Goal: Information Seeking & Learning: Learn about a topic

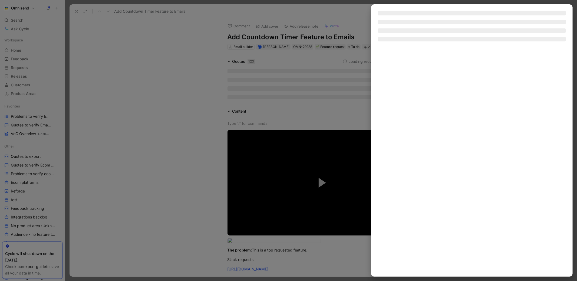
click at [196, 96] on div at bounding box center [288, 140] width 577 height 281
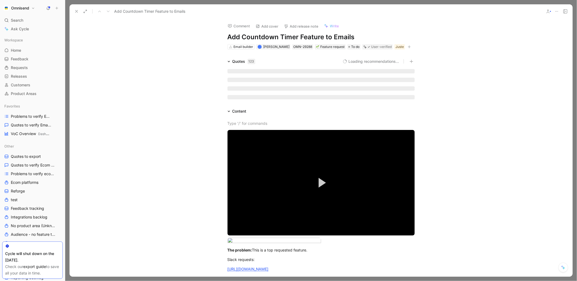
click at [76, 9] on icon at bounding box center [76, 11] width 4 height 4
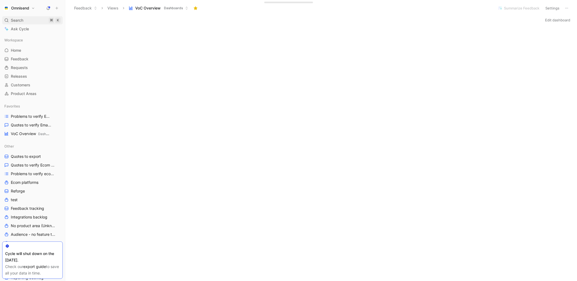
click at [19, 19] on span "Search" at bounding box center [17, 20] width 12 height 6
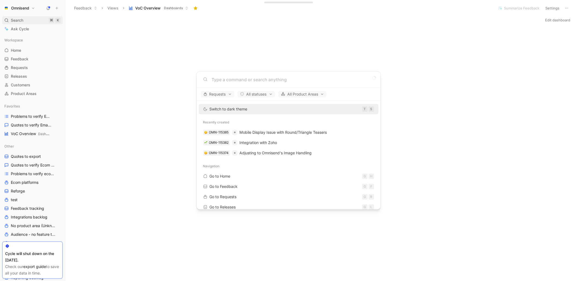
type input "1"
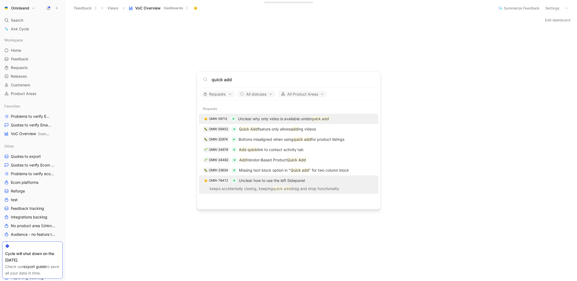
type input "quick add"
click at [310, 179] on div "OMN-78472 Unclear how to use the left Sidepanel" at bounding box center [289, 181] width 177 height 10
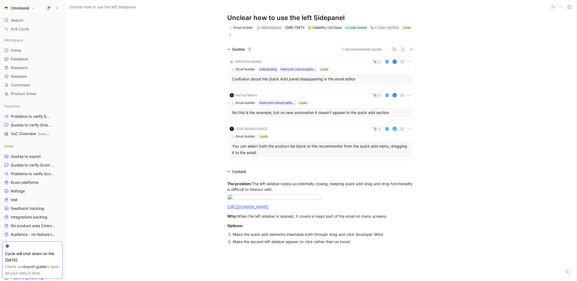
scroll to position [8, 0]
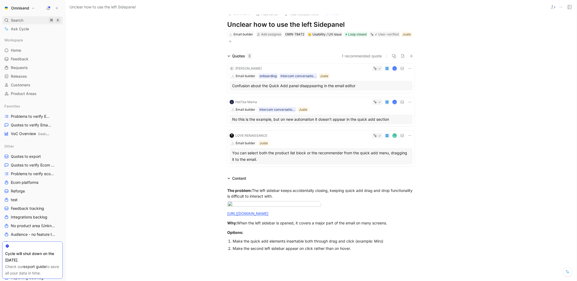
click at [17, 21] on span "Search" at bounding box center [17, 20] width 12 height 6
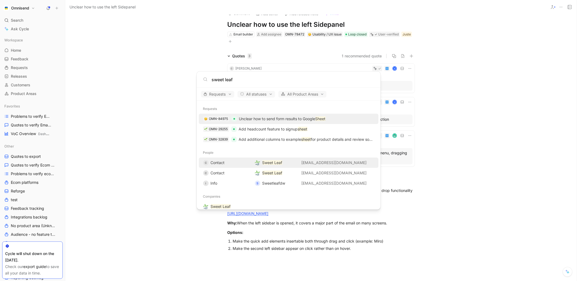
scroll to position [17, 0]
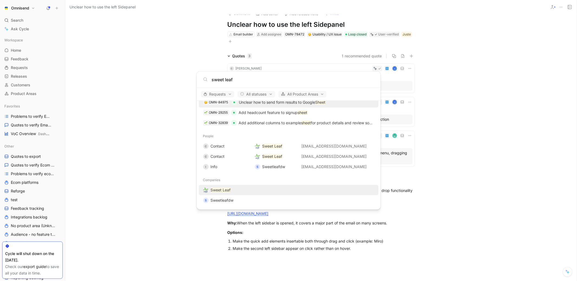
type input "sweet leaf"
click at [257, 189] on div "Sweet Leaf" at bounding box center [289, 190] width 177 height 10
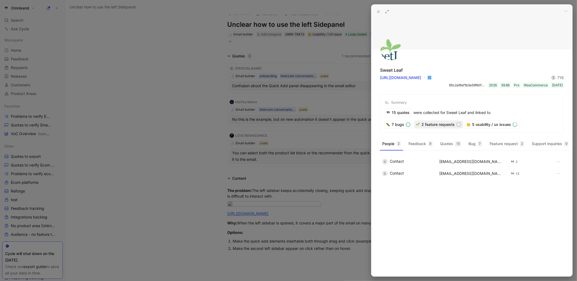
click at [441, 125] on div "2 feature requests" at bounding box center [439, 125] width 48 height 8
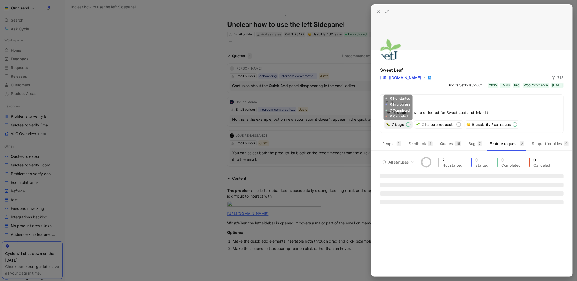
click at [393, 124] on div "7 bugs" at bounding box center [399, 125] width 28 height 8
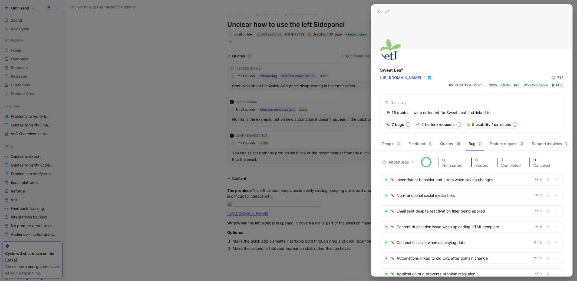
click at [390, 12] on button at bounding box center [388, 12] width 8 height 8
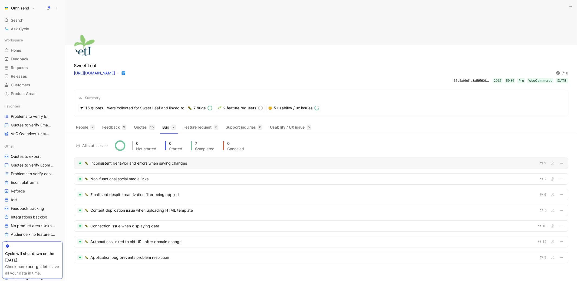
click at [194, 165] on div "Inconsistent behavior and errors when saving changes" at bounding box center [313, 163] width 446 height 6
